Goal: Task Accomplishment & Management: Use online tool/utility

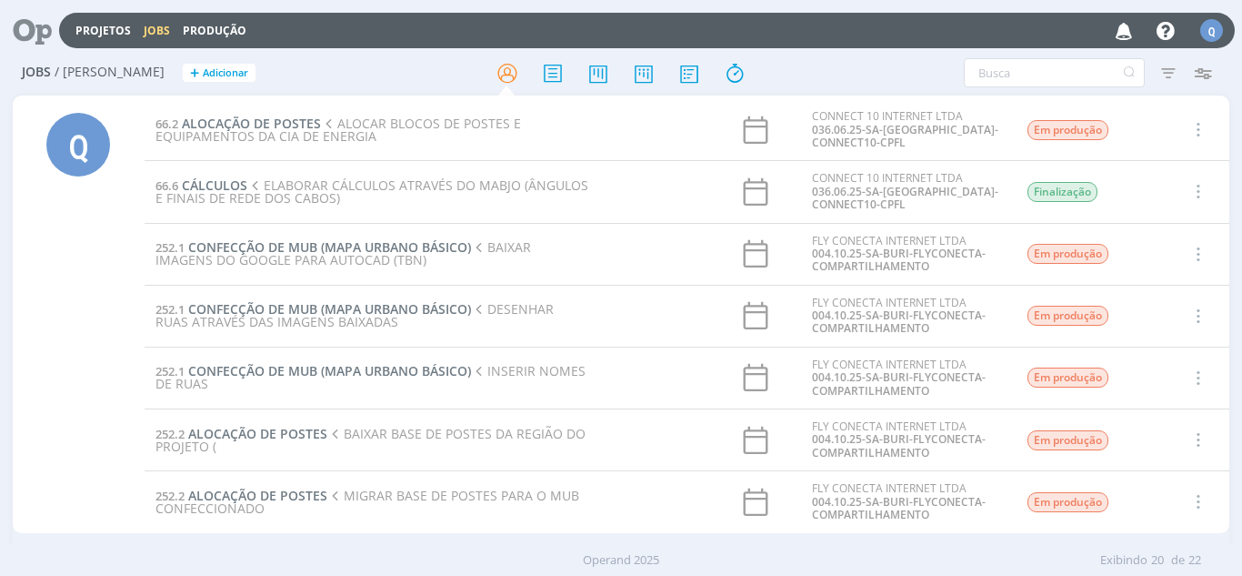
click at [682, 516] on td at bounding box center [655, 502] width 109 height 62
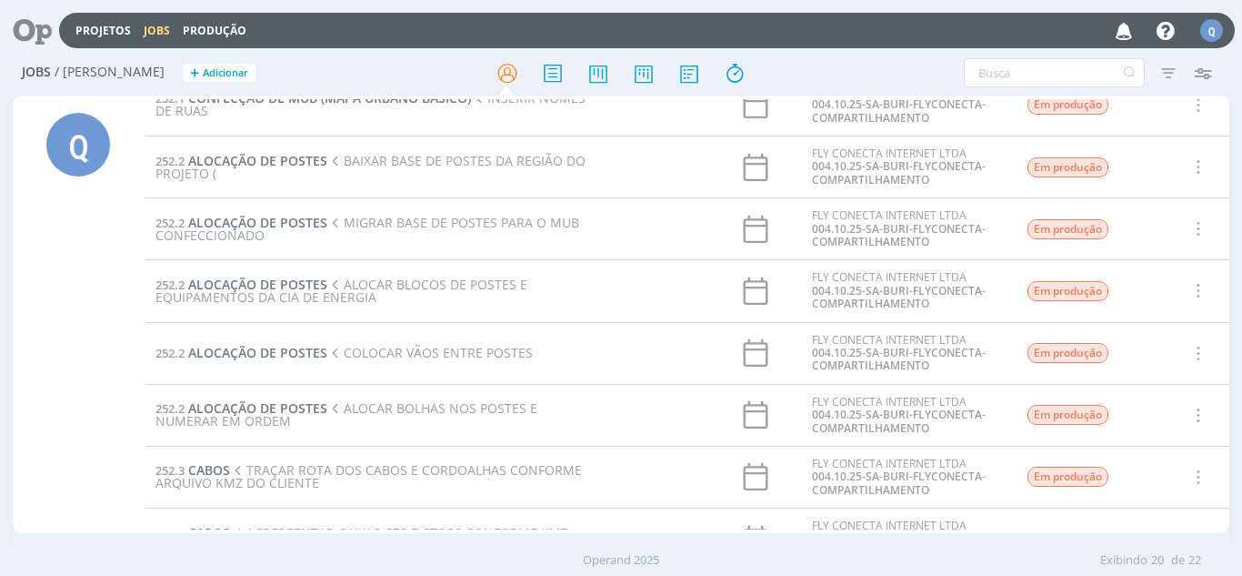
scroll to position [364, 0]
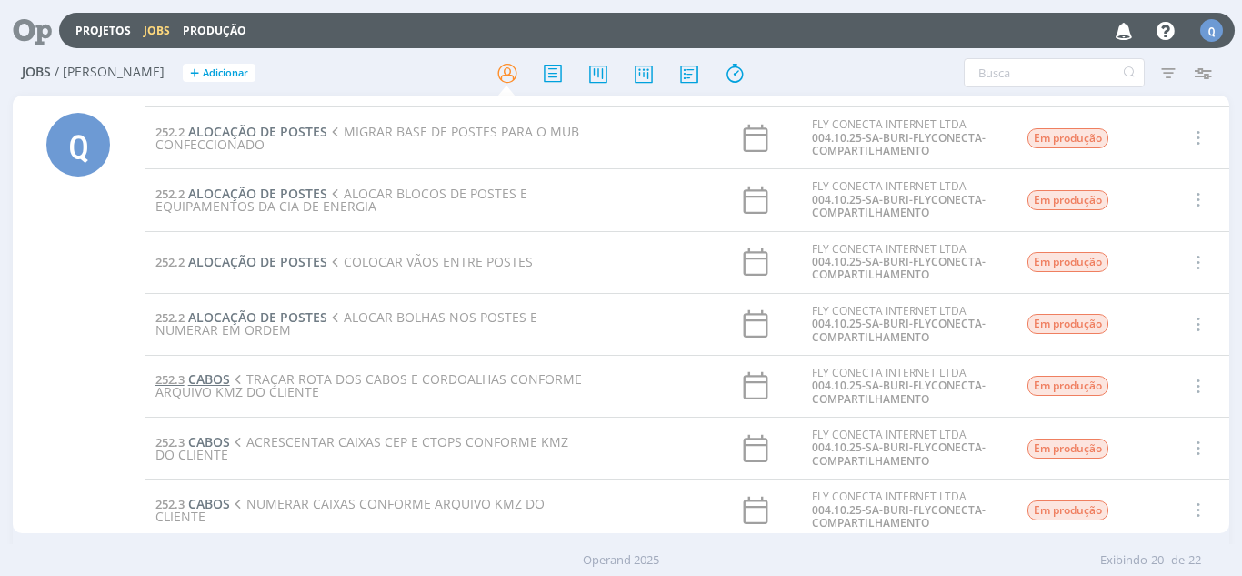
click at [215, 377] on span "CABOS" at bounding box center [209, 378] width 42 height 17
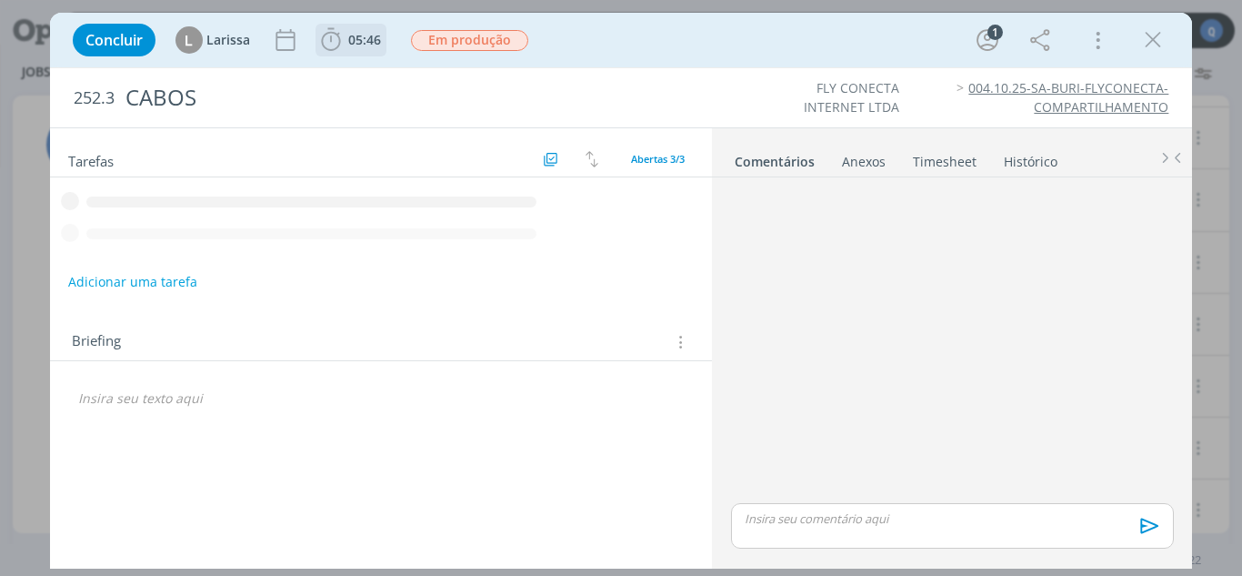
click at [372, 44] on span "05:46" at bounding box center [364, 39] width 33 height 17
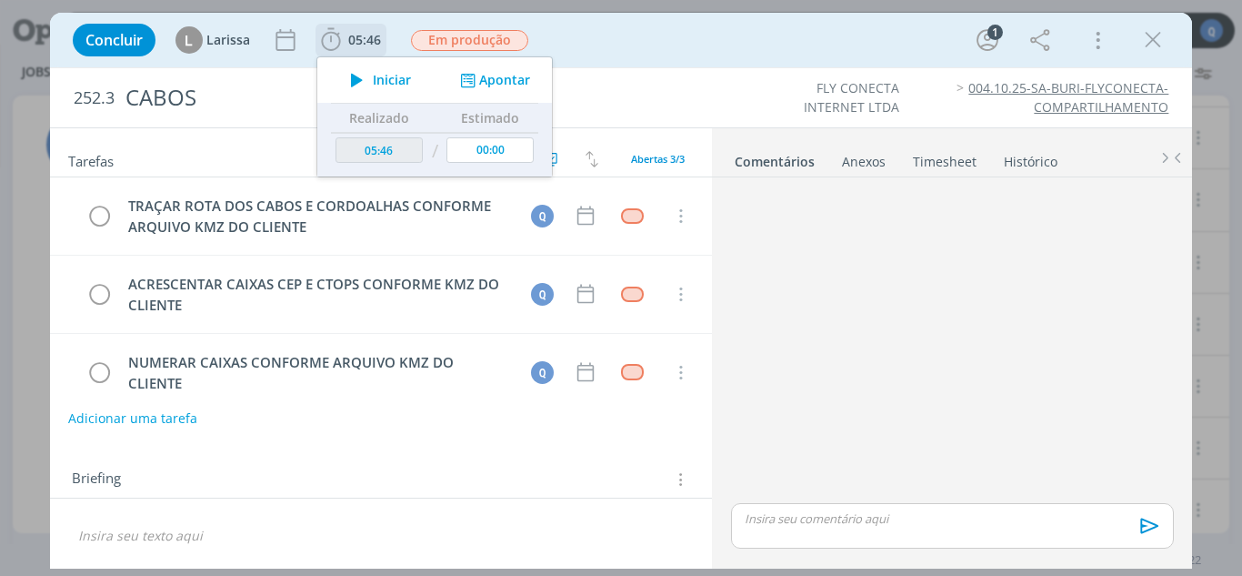
click at [377, 85] on span "Iniciar" at bounding box center [392, 80] width 38 height 13
click at [493, 79] on button "Apontar" at bounding box center [493, 80] width 75 height 19
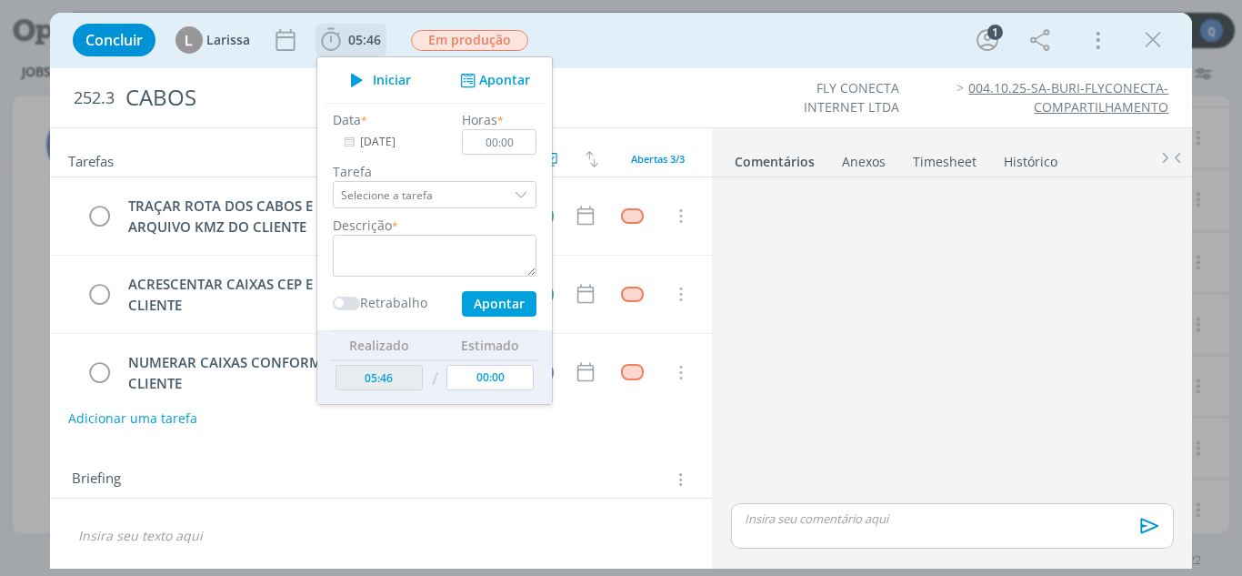
click at [368, 88] on icon "dialog" at bounding box center [357, 80] width 32 height 24
click at [521, 194] on div "dialog" at bounding box center [522, 194] width 27 height 27
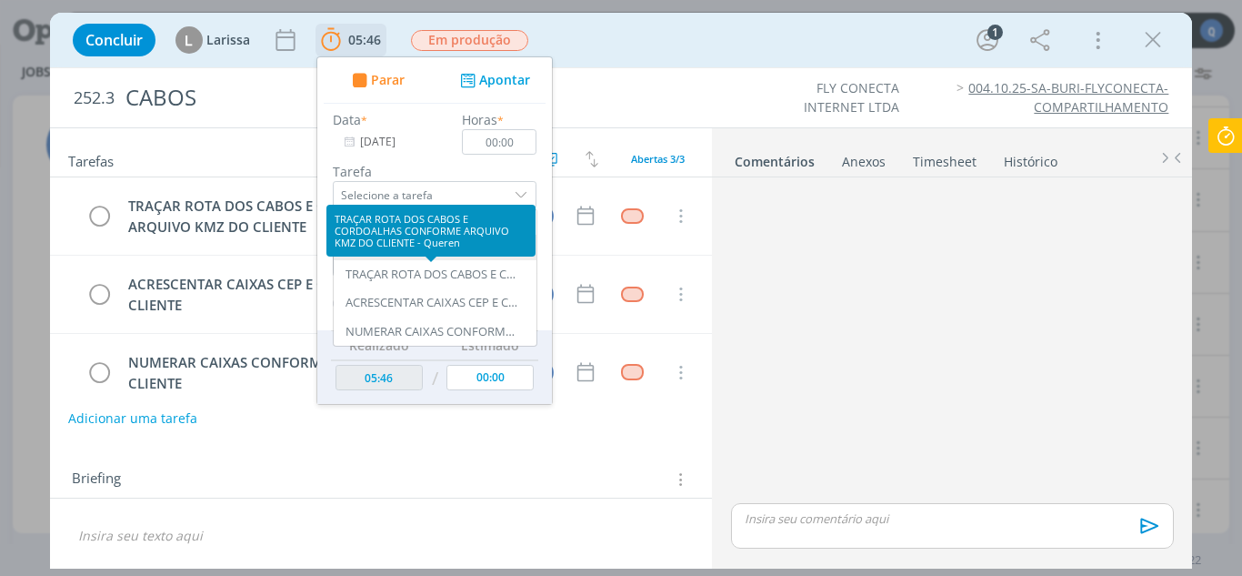
drag, startPoint x: 390, startPoint y: 268, endPoint x: 394, endPoint y: 259, distance: 9.8
click at [390, 267] on div "TRAÇAR ROTA DOS CABOS E CORDOALHAS CONFORME ARQUIVO KMZ DO CLIENTE - Queren" at bounding box center [432, 274] width 173 height 15
type input "TRAÇAR ROTA DOS CABOS E CORDOALHAS CONFORME ARQUIVO KMZ DO CLIENTE"
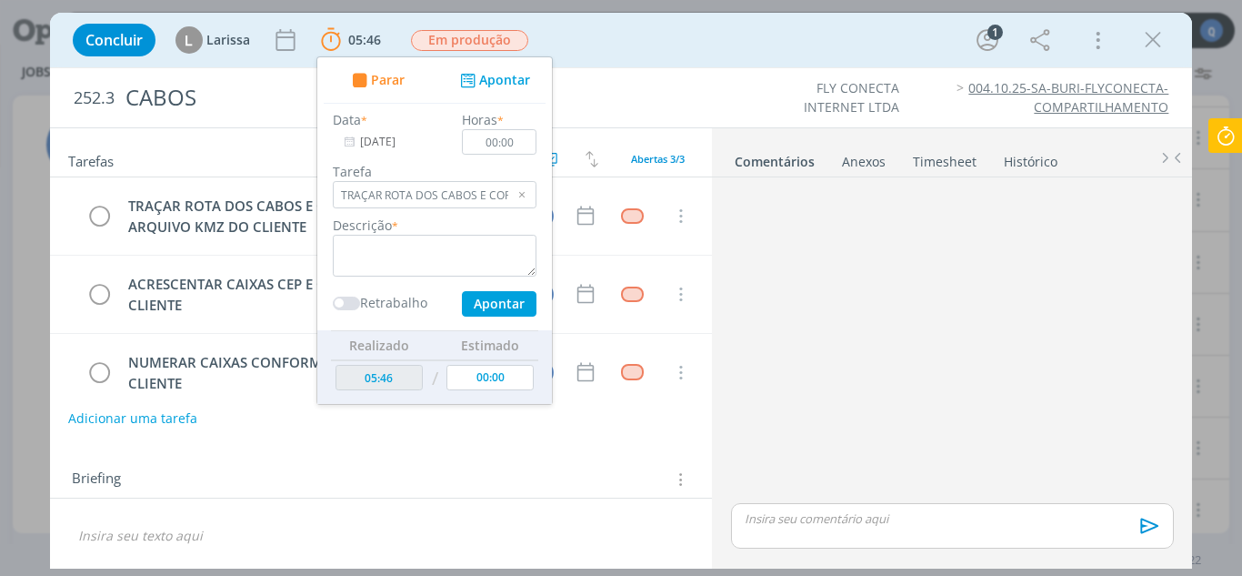
click at [1239, 142] on icon at bounding box center [1226, 135] width 33 height 35
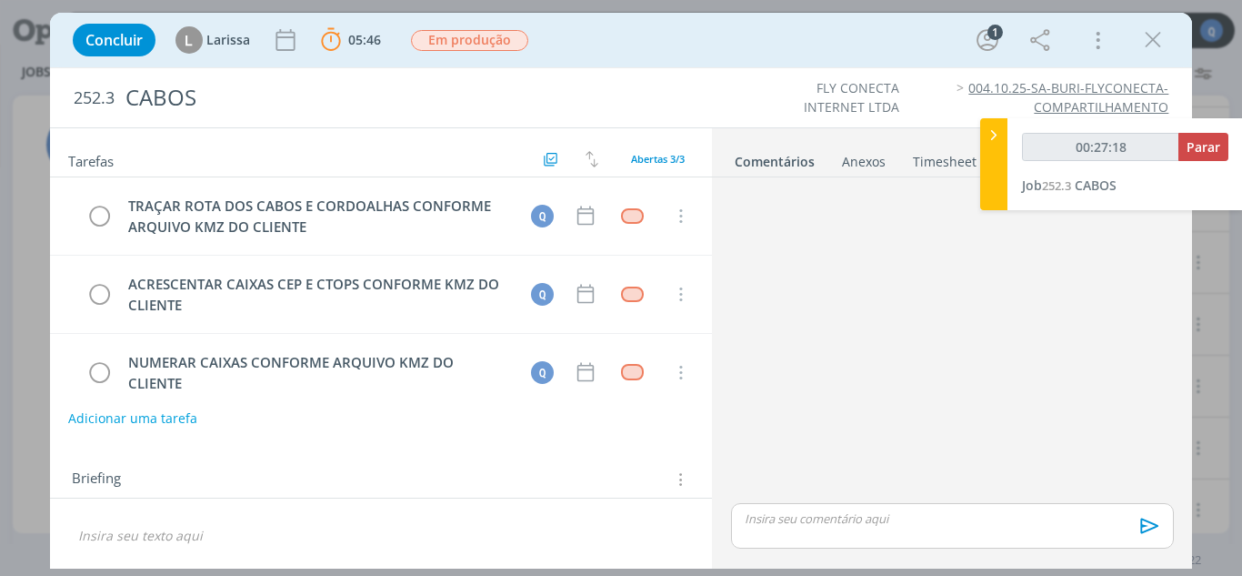
type input "00:28:18"
